Goal: Information Seeking & Learning: Understand process/instructions

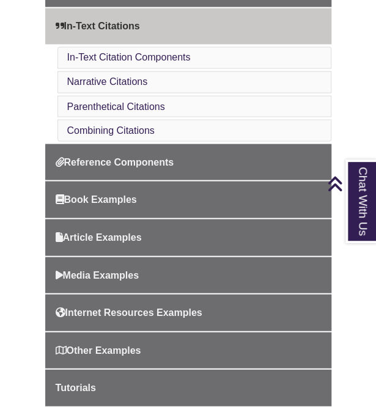
scroll to position [476, 0]
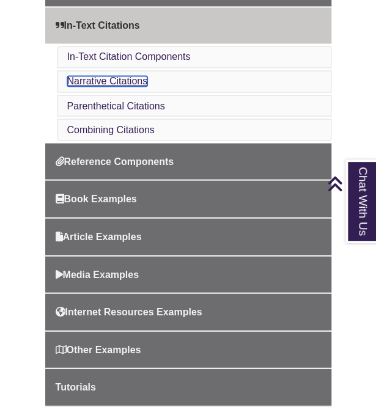
click at [118, 86] on link "Narrative Citations" at bounding box center [107, 81] width 81 height 10
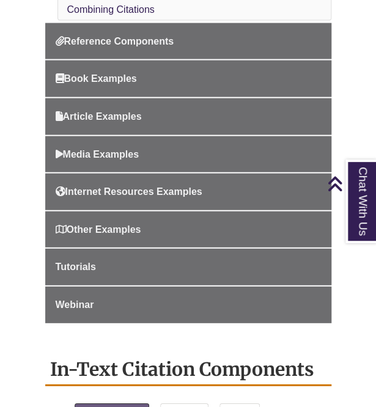
scroll to position [596, 0]
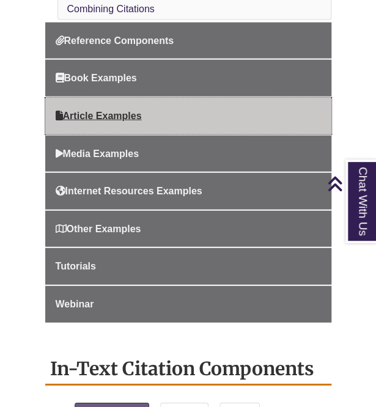
click at [61, 120] on icon "Guide Page Menu" at bounding box center [59, 116] width 7 height 10
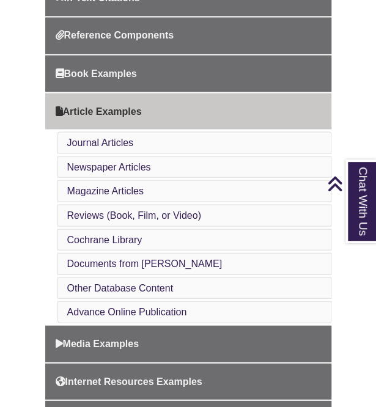
scroll to position [504, 0]
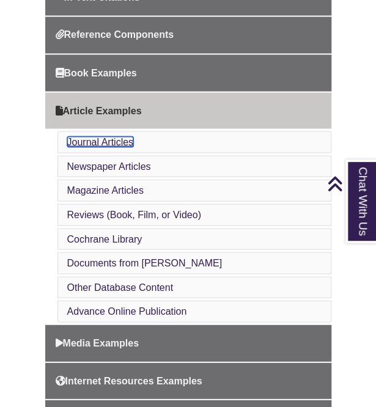
click at [98, 140] on link "Journal Articles" at bounding box center [100, 141] width 67 height 10
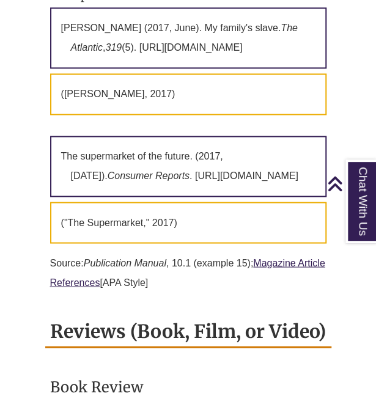
scroll to position [3509, 0]
